Goal: Task Accomplishment & Management: Use online tool/utility

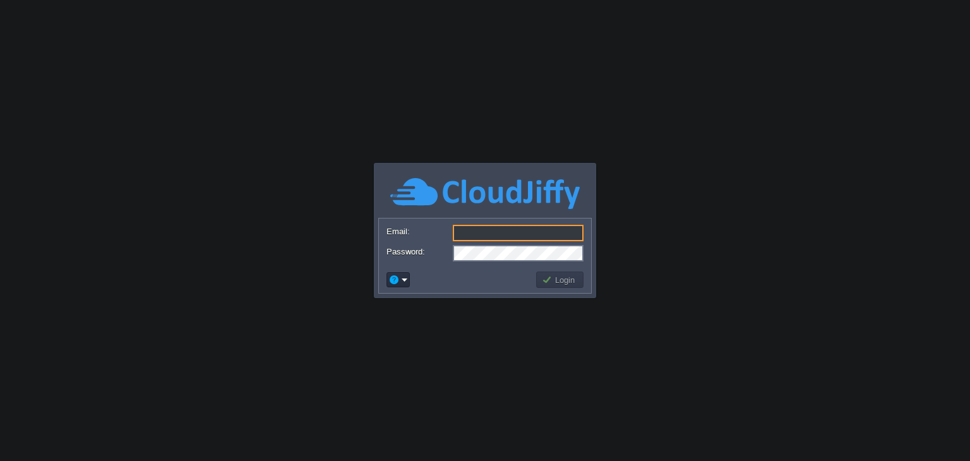
type input "[EMAIL_ADDRESS][DOMAIN_NAME]"
click at [486, 276] on td at bounding box center [460, 280] width 150 height 20
click at [565, 281] on button "Login" at bounding box center [560, 279] width 37 height 11
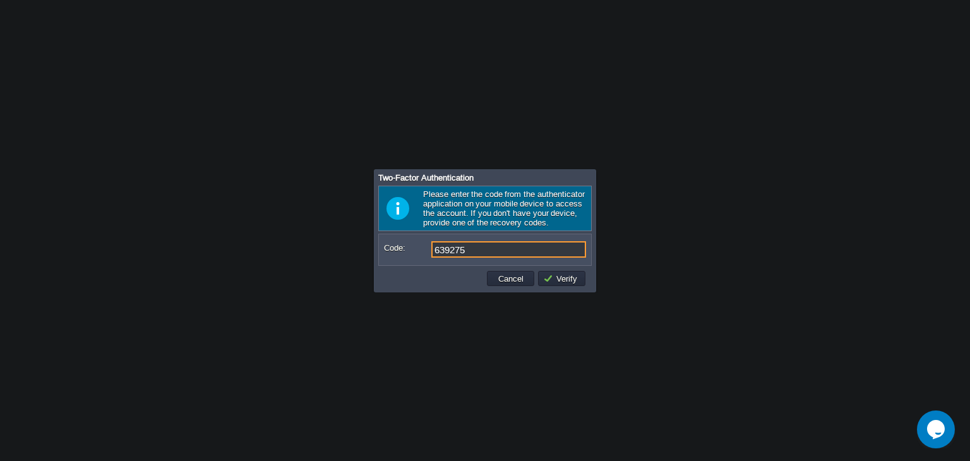
type input "639275"
type input "342419"
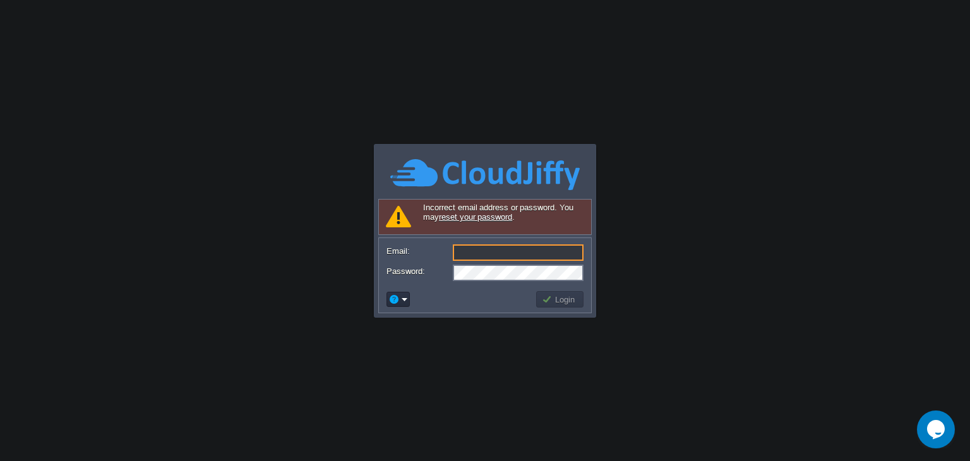
type input "[EMAIL_ADDRESS][DOMAIN_NAME]"
click at [560, 299] on button "Login" at bounding box center [560, 299] width 37 height 11
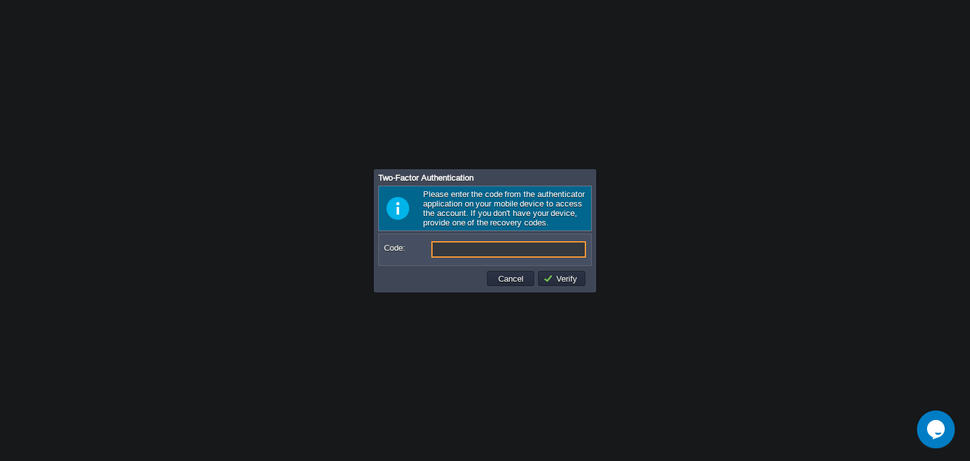
click at [473, 248] on input "Code:" at bounding box center [508, 249] width 155 height 16
type input "342419"
type input "561878"
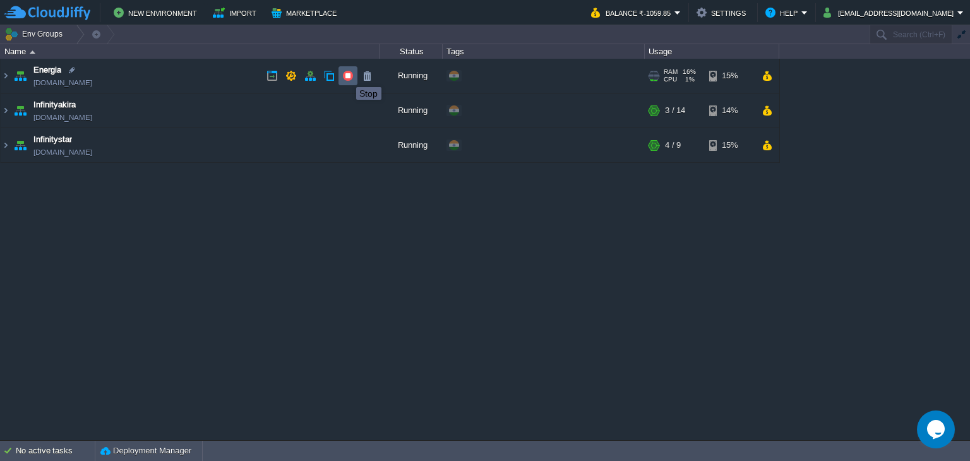
click at [347, 76] on button "button" at bounding box center [347, 75] width 11 height 11
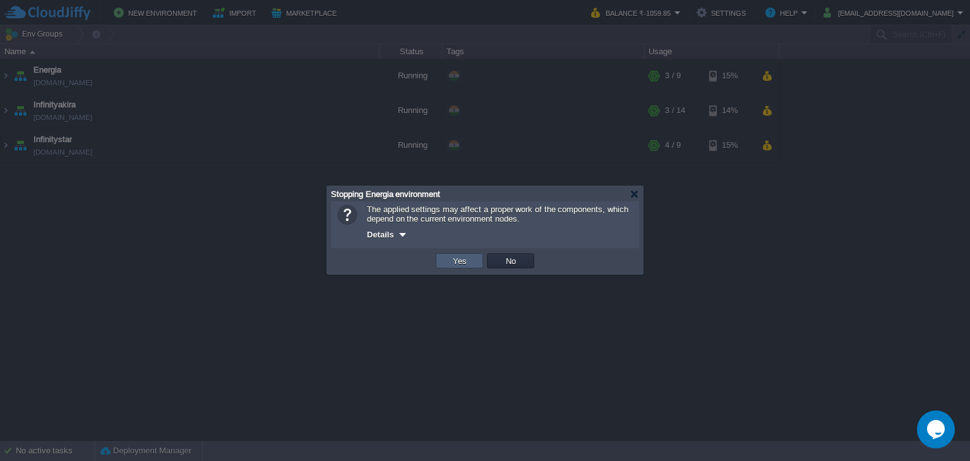
click at [459, 258] on button "Yes" at bounding box center [459, 260] width 21 height 11
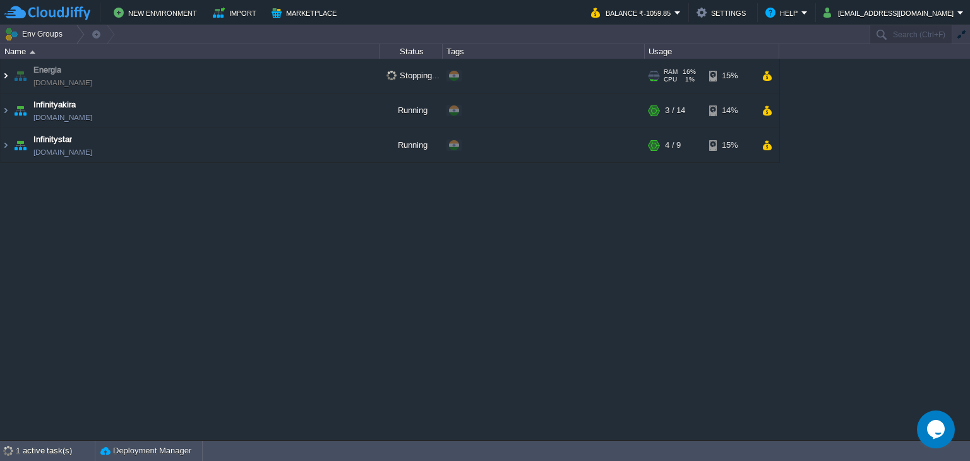
click at [1, 76] on img at bounding box center [6, 76] width 10 height 34
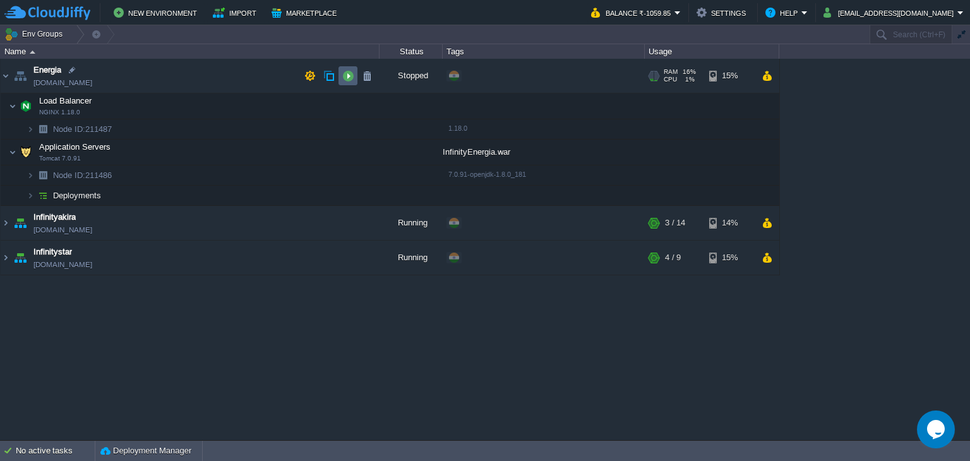
click at [344, 76] on button "button" at bounding box center [347, 75] width 11 height 11
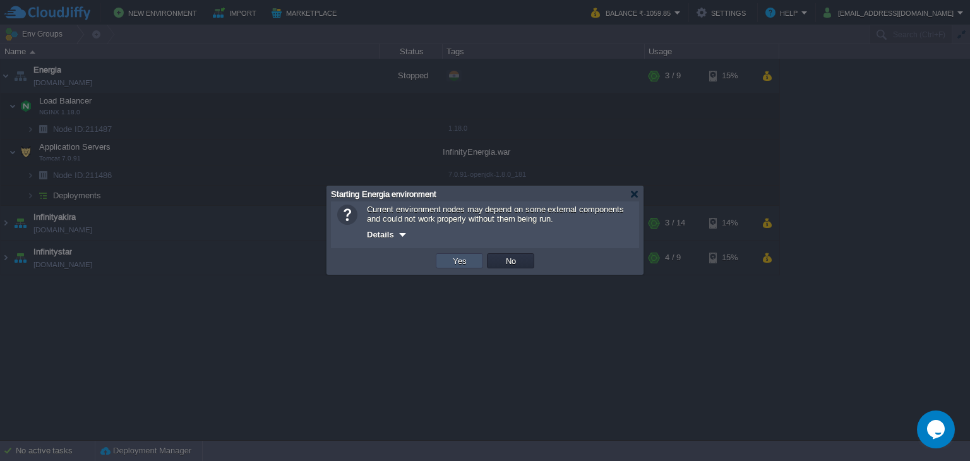
click at [467, 259] on button "Yes" at bounding box center [459, 260] width 21 height 11
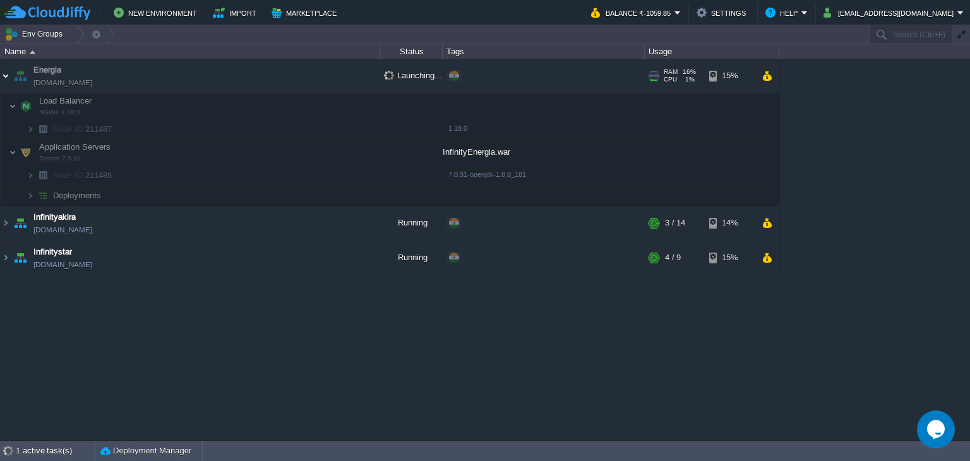
click at [8, 75] on img at bounding box center [6, 76] width 10 height 34
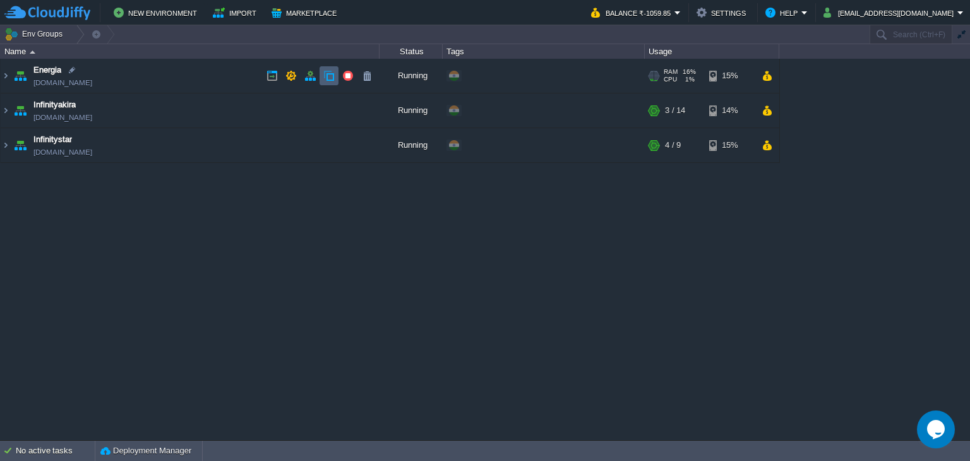
click at [327, 71] on button "button" at bounding box center [328, 75] width 11 height 11
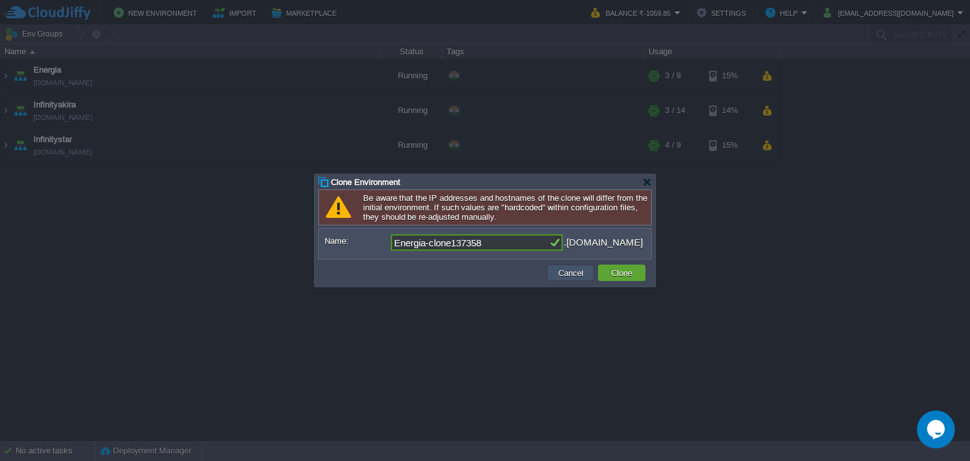
click at [572, 275] on button "Cancel" at bounding box center [571, 272] width 33 height 11
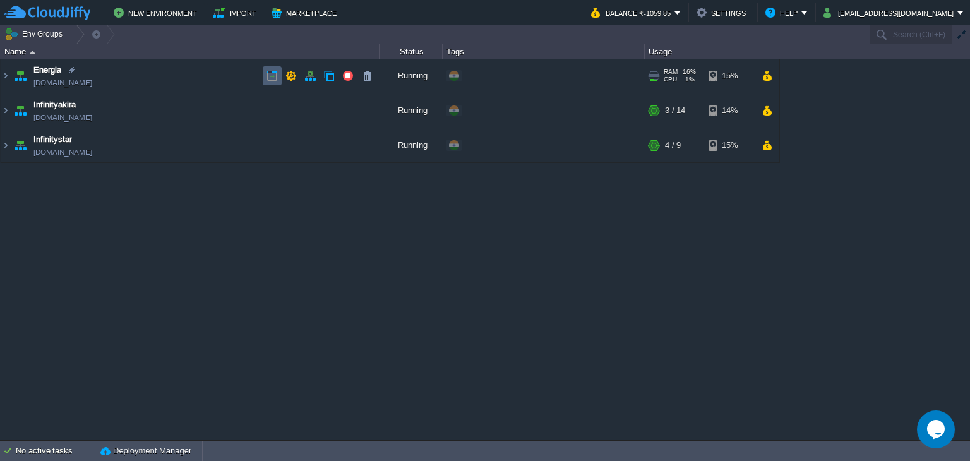
click at [278, 73] on td at bounding box center [272, 75] width 19 height 19
